Goal: Transaction & Acquisition: Purchase product/service

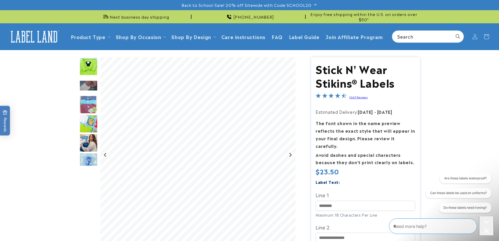
click at [91, 56] on img "Go to slide 1" at bounding box center [88, 47] width 18 height 18
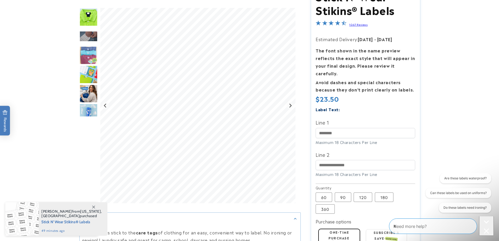
scroll to position [79, 0]
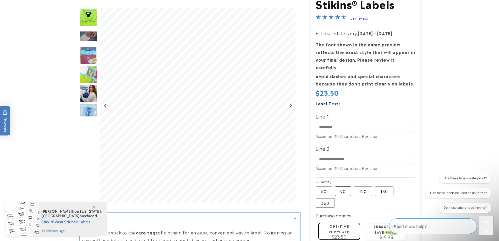
click at [347, 186] on label "90 Variant sold out or unavailable" at bounding box center [343, 190] width 16 height 9
click at [363, 186] on label "120 Variant sold out or unavailable" at bounding box center [362, 190] width 19 height 9
drag, startPoint x: 331, startPoint y: 195, endPoint x: 330, endPoint y: 202, distance: 6.4
click at [330, 202] on section "Stick N' Wear Stikins® Labels Stick N' Wear Stikins® Labels 1067 Reviews Estima…" at bounding box center [365, 150] width 109 height 342
click at [327, 198] on label "360 Variant sold out or unavailable" at bounding box center [324, 202] width 19 height 9
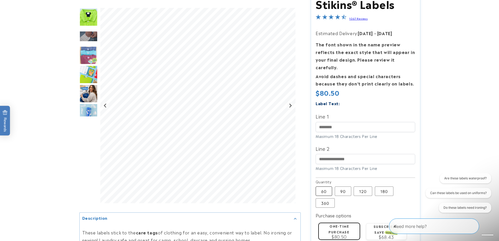
click at [330, 186] on label "60 Variant sold out or unavailable" at bounding box center [323, 190] width 16 height 9
